Goal: Task Accomplishment & Management: Manage account settings

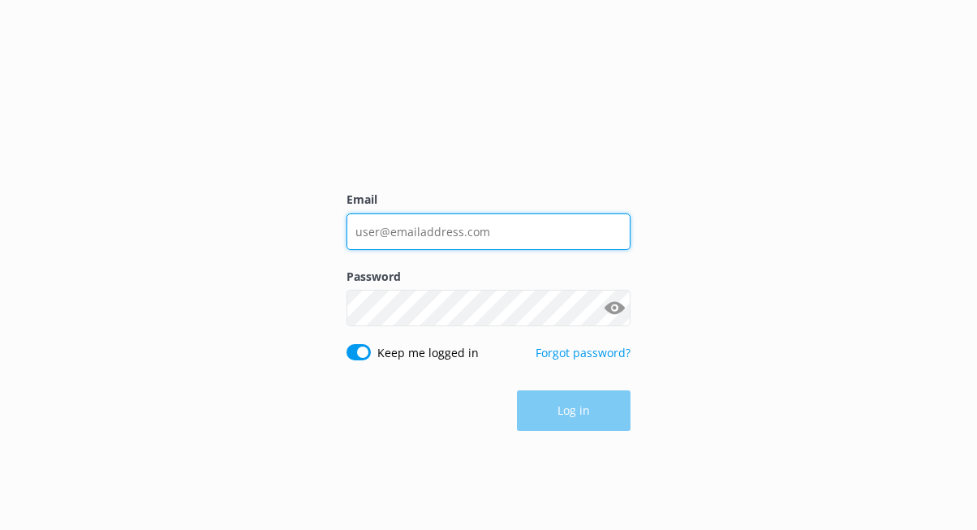
click at [563, 223] on input "Email" at bounding box center [488, 231] width 284 height 37
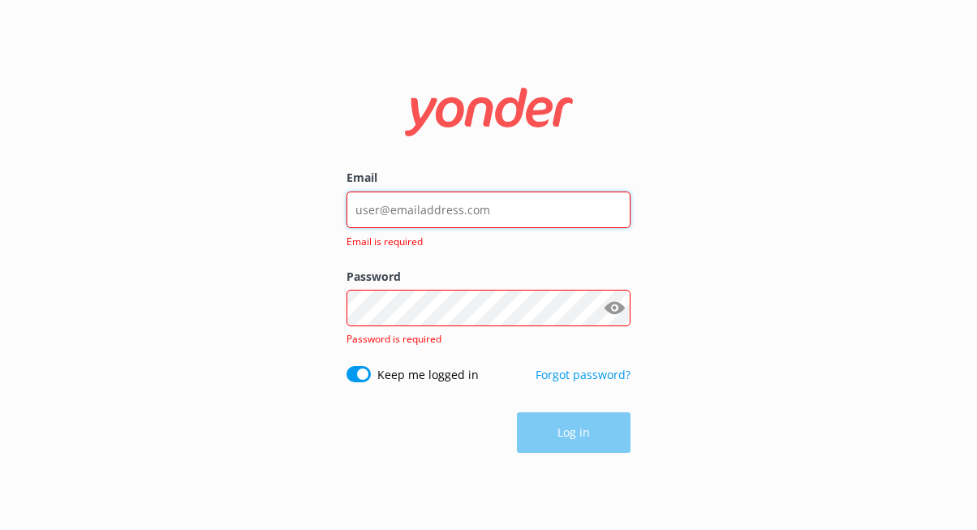
click at [562, 214] on input "Email" at bounding box center [488, 209] width 284 height 37
type input "[EMAIL_ADDRESS][DOMAIN_NAME]"
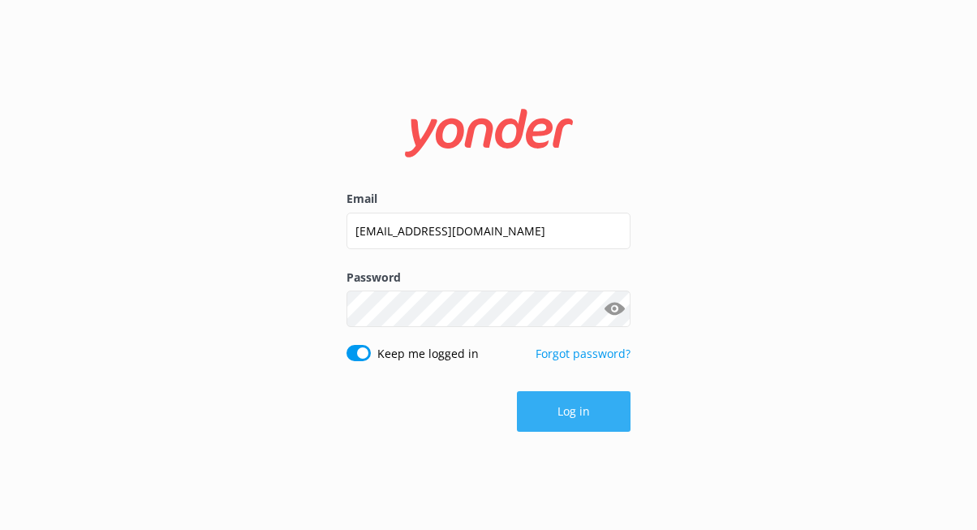
click at [574, 425] on button "Log in" at bounding box center [574, 411] width 114 height 41
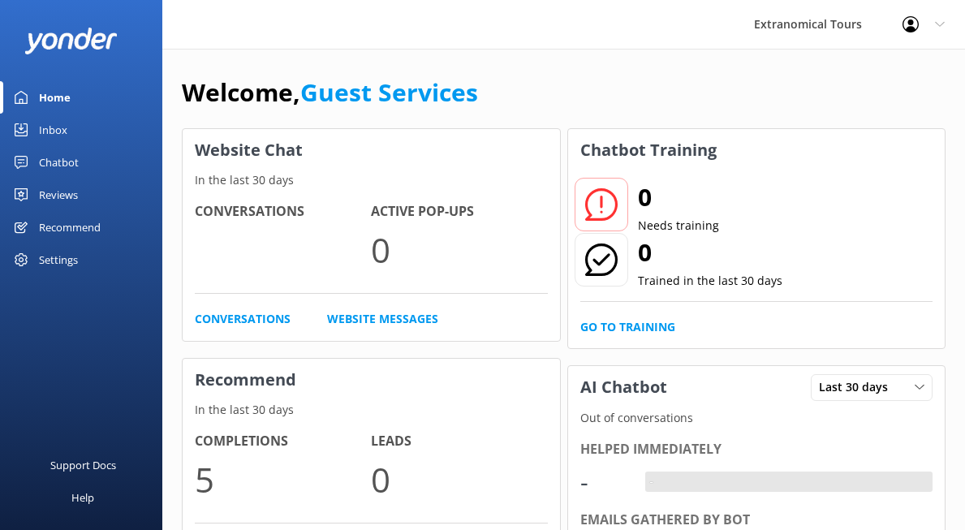
click at [29, 127] on link "Inbox" at bounding box center [81, 130] width 162 height 32
